Goal: Task Accomplishment & Management: Manage account settings

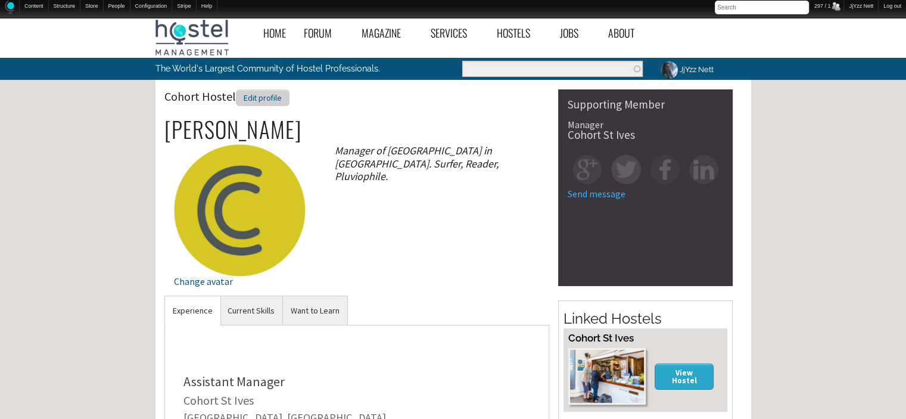
click at [255, 98] on div "Edit profile" at bounding box center [263, 97] width 54 height 17
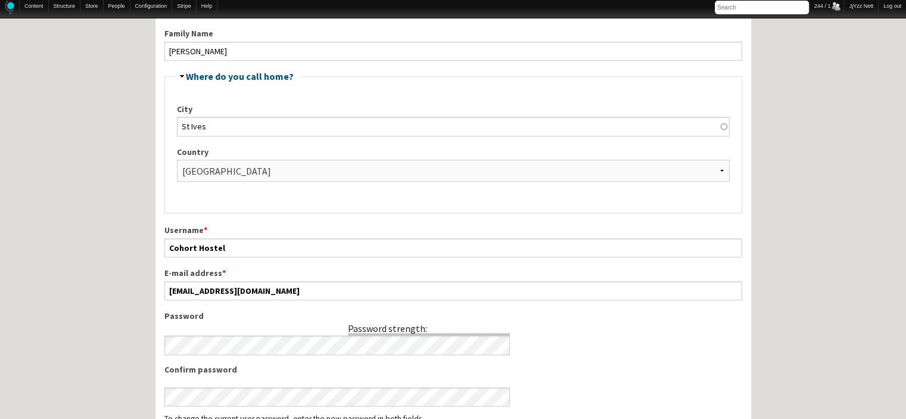
scroll to position [363, 0]
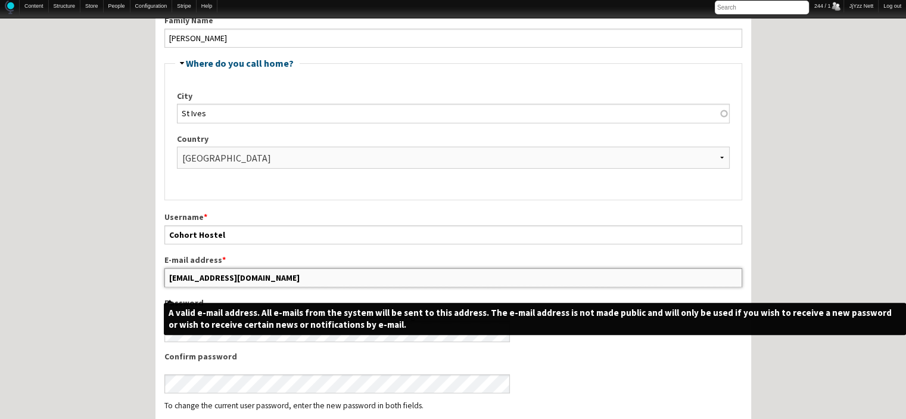
drag, startPoint x: 290, startPoint y: 271, endPoint x: 146, endPoint y: 269, distance: 143.6
